Goal: Task Accomplishment & Management: Complete application form

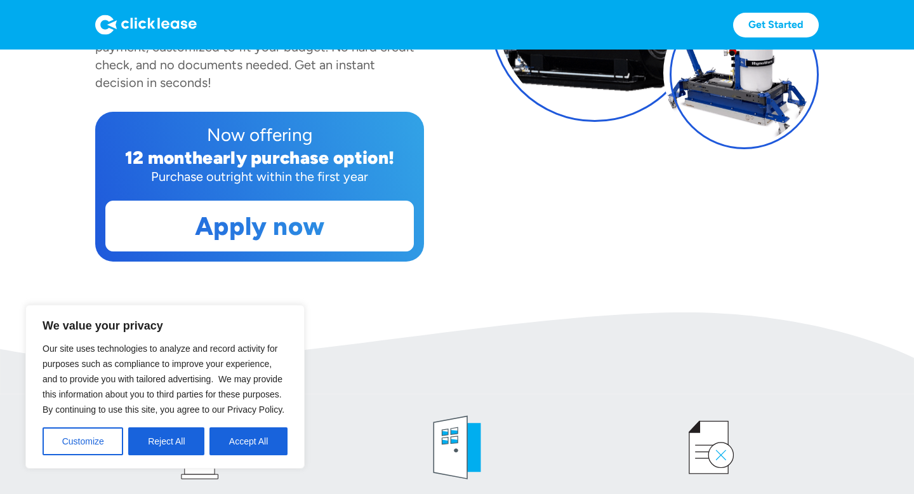
scroll to position [279, 0]
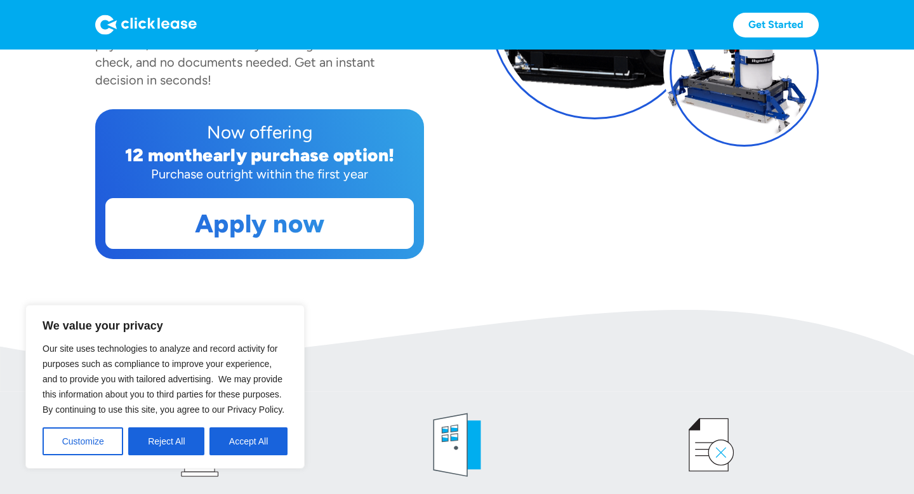
click at [218, 425] on div "Our site uses technologies to analyze and record activity for purposes such as …" at bounding box center [165, 398] width 245 height 114
click at [218, 432] on button "Accept All" at bounding box center [248, 441] width 78 height 28
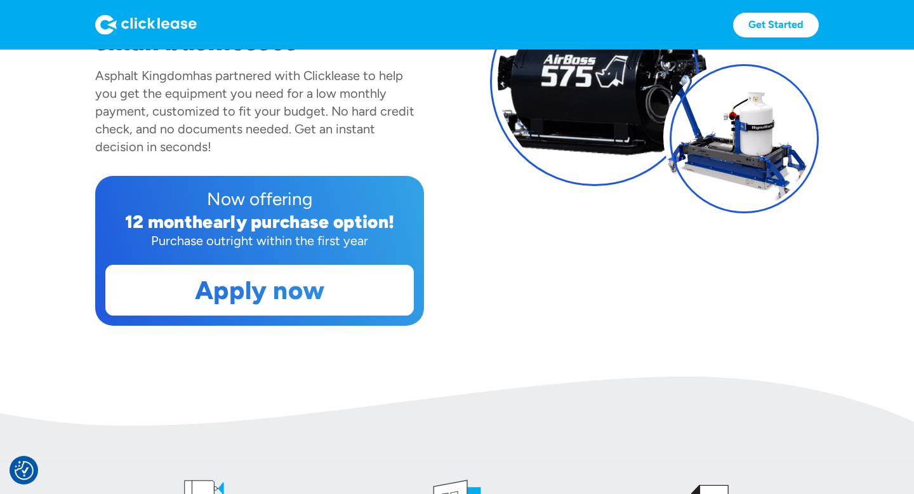
scroll to position [404, 0]
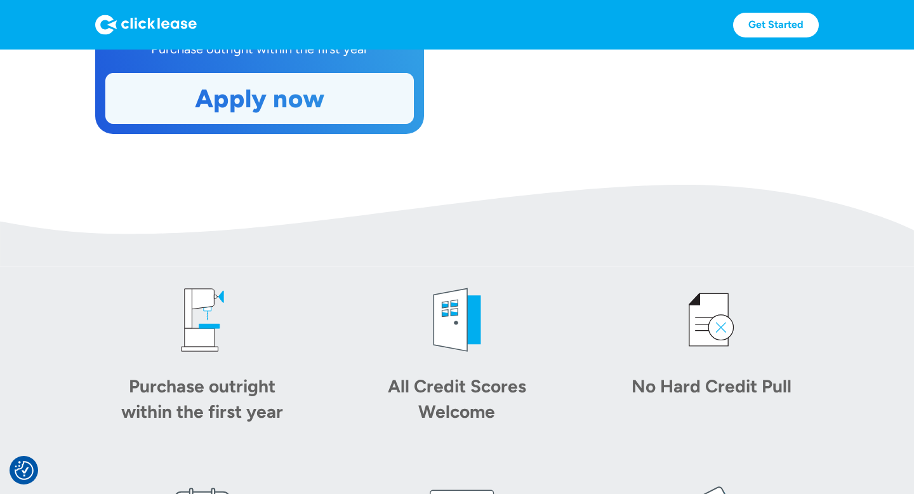
click at [377, 84] on link "Apply now" at bounding box center [259, 99] width 307 height 50
